Goal: Information Seeking & Learning: Stay updated

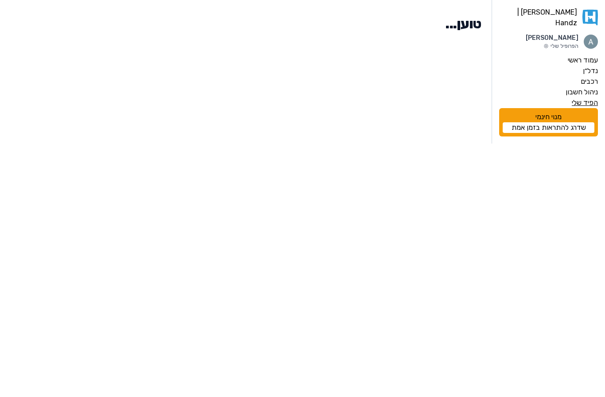
click at [592, 100] on label "הפיד שלי" at bounding box center [585, 102] width 26 height 11
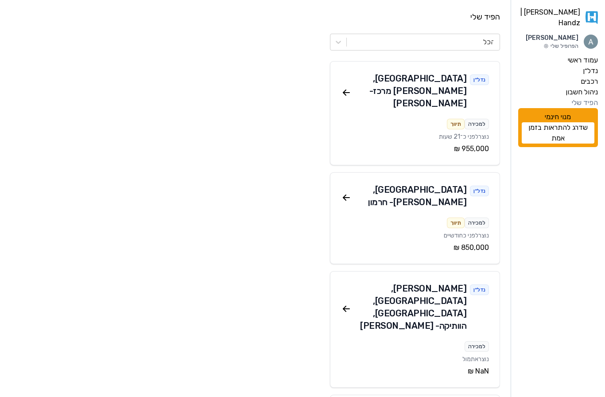
click at [582, 97] on label "הפיד שלי" at bounding box center [585, 102] width 26 height 11
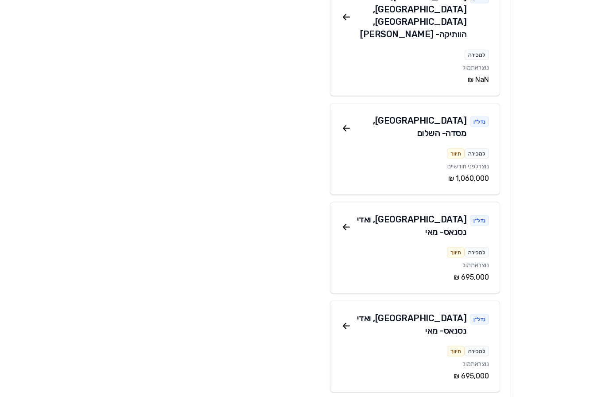
scroll to position [295, 0]
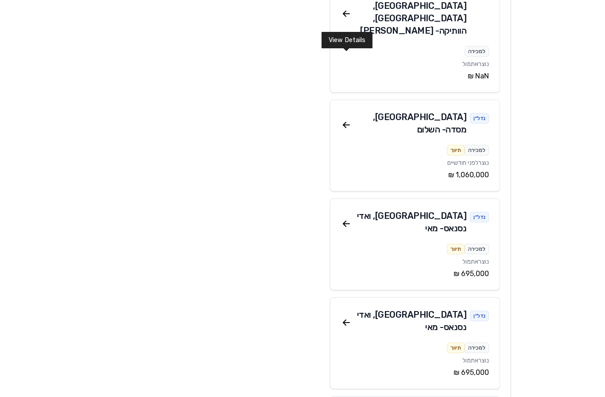
click at [347, 125] on icon at bounding box center [346, 125] width 6 height 0
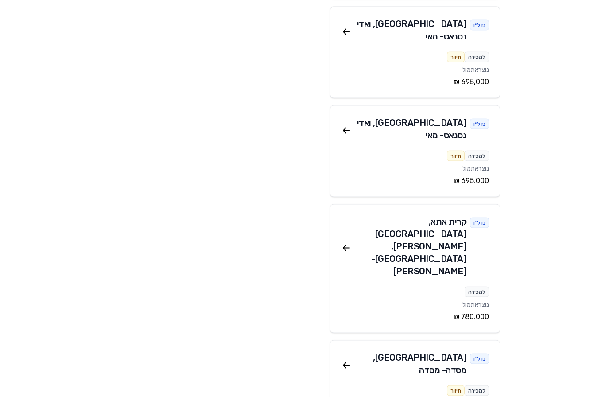
scroll to position [586, 0]
click at [351, 242] on icon at bounding box center [346, 247] width 11 height 11
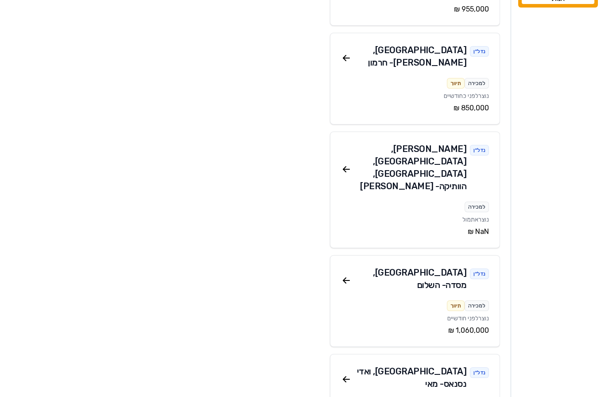
scroll to position [127, 0]
